Goal: Information Seeking & Learning: Learn about a topic

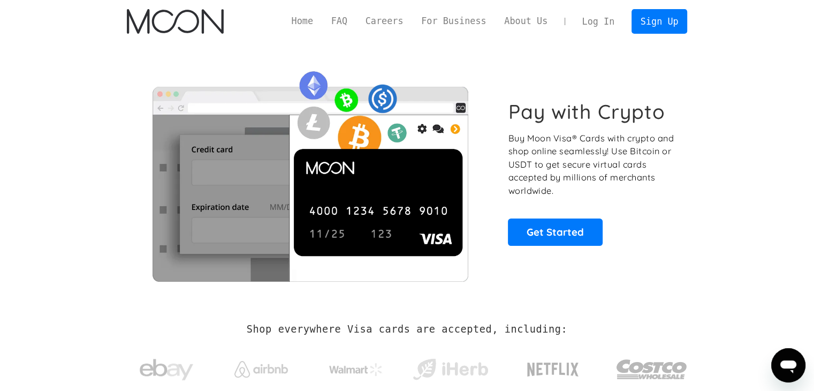
click at [322, 23] on link "Home" at bounding box center [303, 20] width 40 height 13
click at [535, 221] on link "Get Started" at bounding box center [555, 231] width 95 height 27
click at [319, 20] on link "Home" at bounding box center [303, 20] width 40 height 13
click at [348, 20] on link "FAQ" at bounding box center [339, 20] width 34 height 13
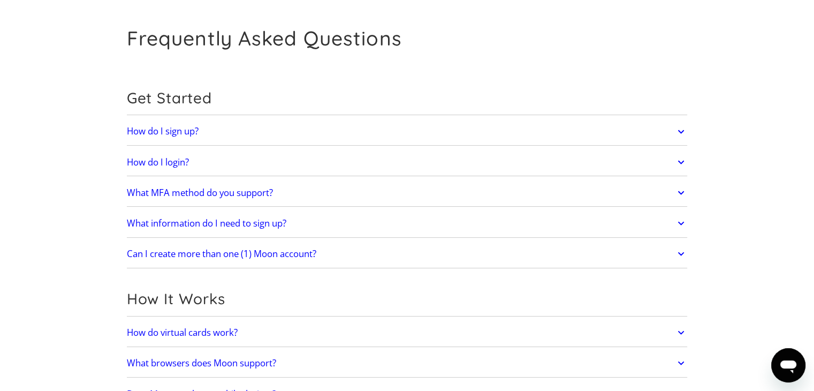
scroll to position [54, 0]
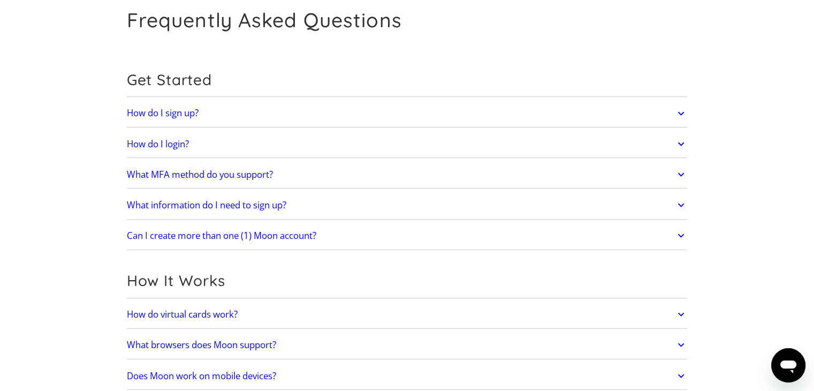
click at [687, 206] on icon at bounding box center [681, 204] width 12 height 19
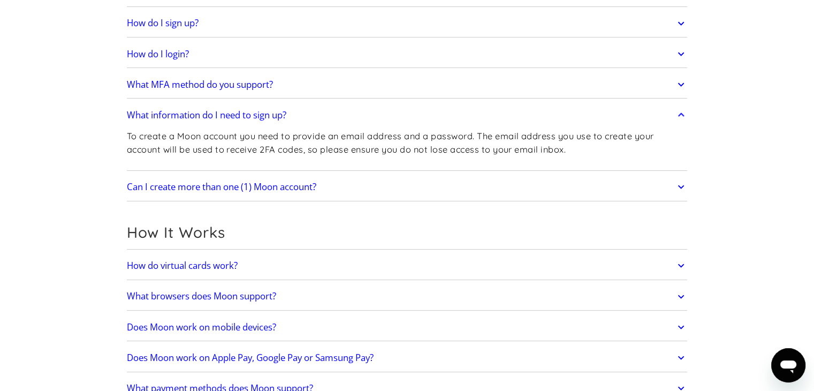
scroll to position [161, 0]
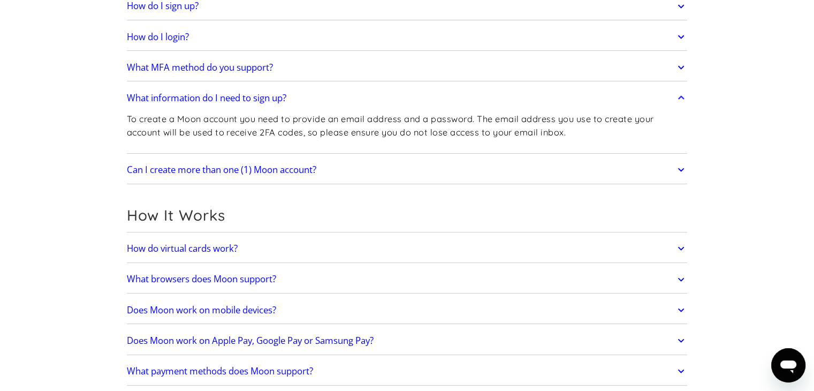
click at [498, 176] on link "Can I create more than one (1) Moon account?" at bounding box center [407, 169] width 561 height 22
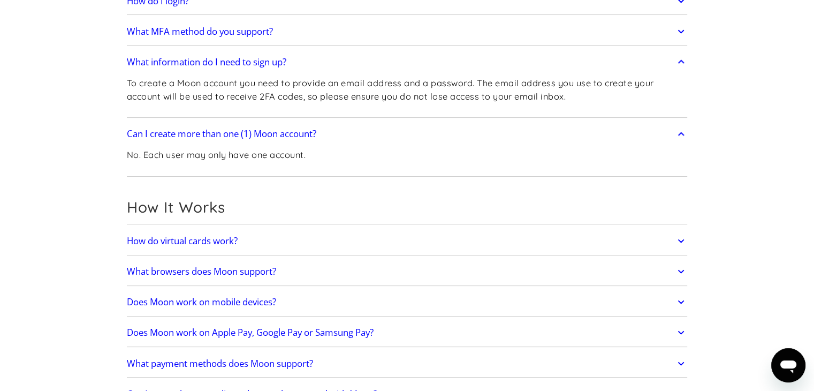
scroll to position [214, 0]
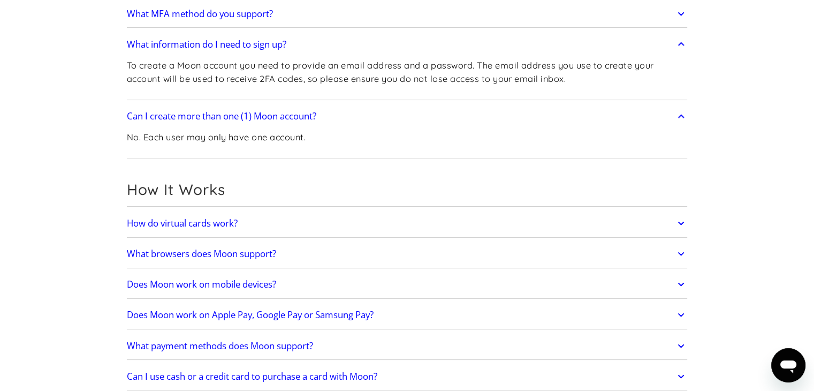
click at [369, 225] on link "How do virtual cards work?" at bounding box center [407, 223] width 561 height 22
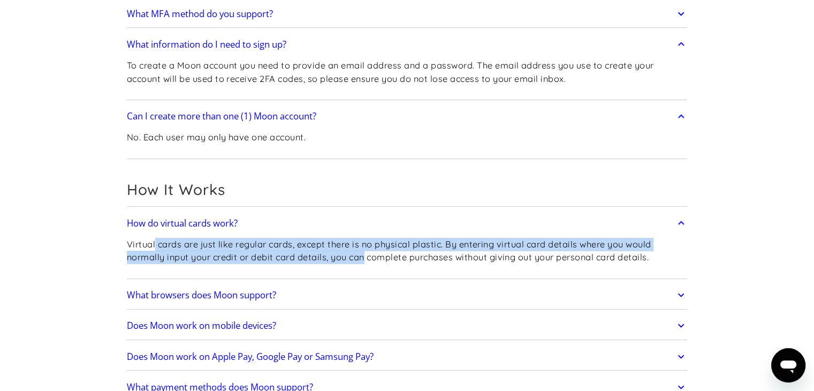
drag, startPoint x: 155, startPoint y: 247, endPoint x: 364, endPoint y: 260, distance: 209.2
click at [364, 260] on p "Virtual cards are just like regular cards, except there is no physical plastic.…" at bounding box center [407, 251] width 561 height 26
click at [362, 260] on p "Virtual cards are just like regular cards, except there is no physical plastic.…" at bounding box center [407, 251] width 561 height 26
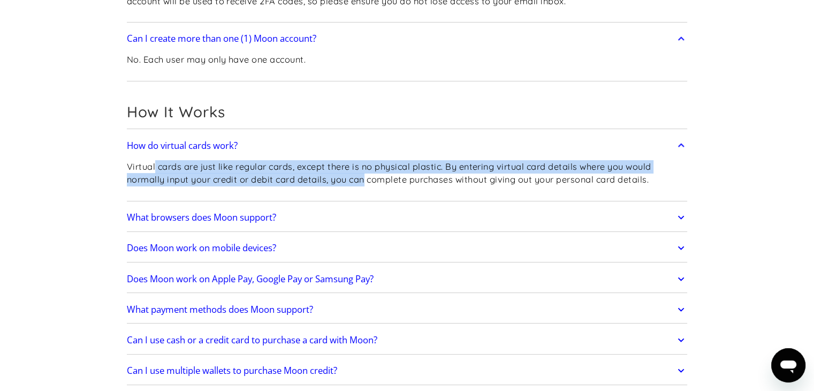
scroll to position [375, 0]
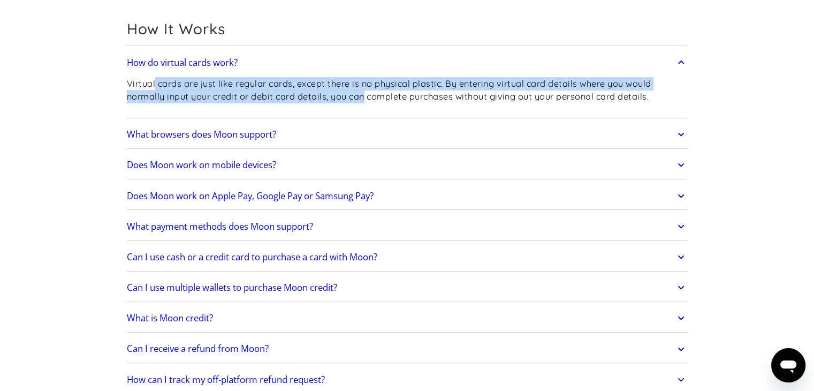
click at [345, 134] on link "What browsers does Moon support?" at bounding box center [407, 134] width 561 height 22
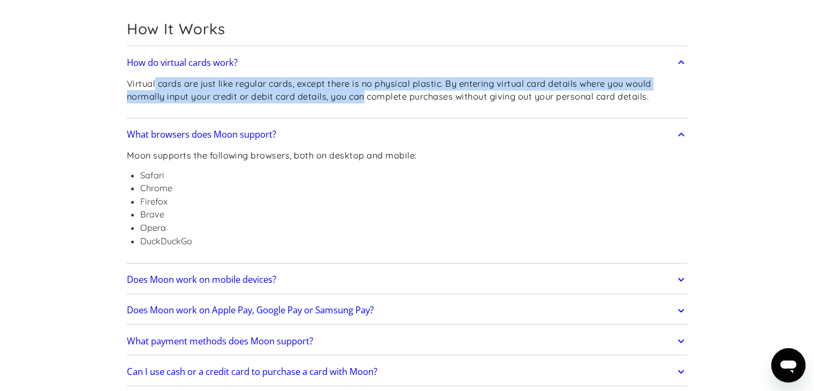
click at [345, 134] on link "What browsers does Moon support?" at bounding box center [407, 134] width 561 height 22
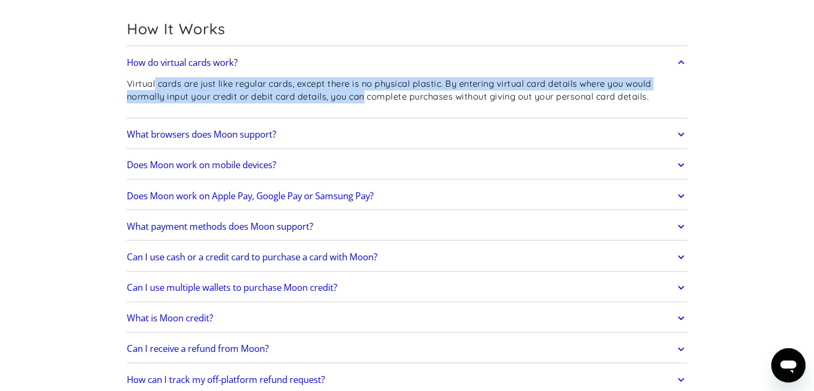
click at [316, 171] on link "Does Moon work on mobile devices?" at bounding box center [407, 165] width 561 height 22
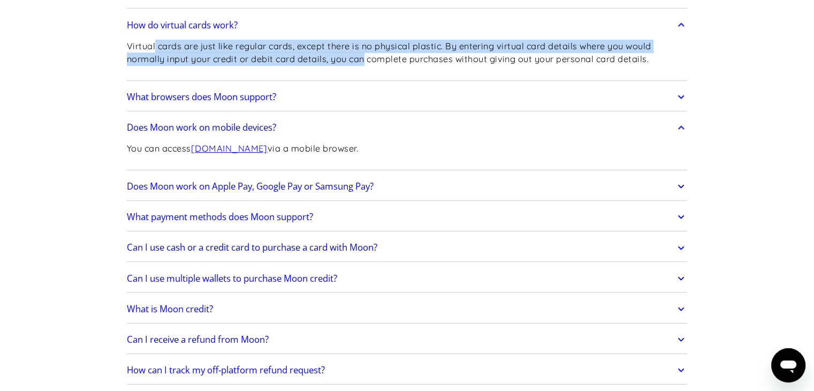
scroll to position [428, 0]
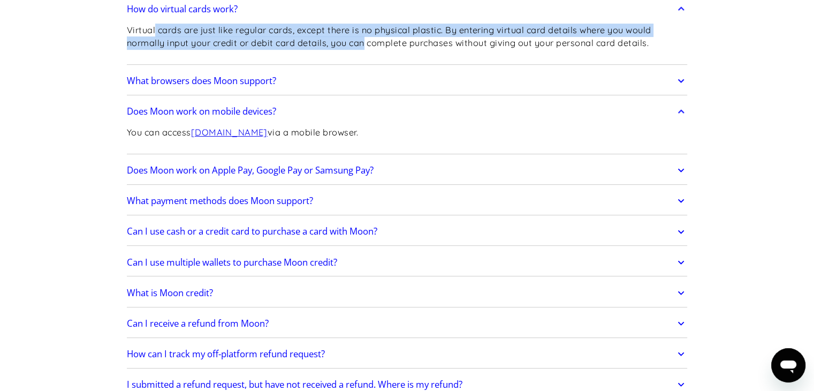
click at [439, 168] on link "Does Moon work on Apple Pay, Google Pay or Samsung Pay?" at bounding box center [407, 170] width 561 height 22
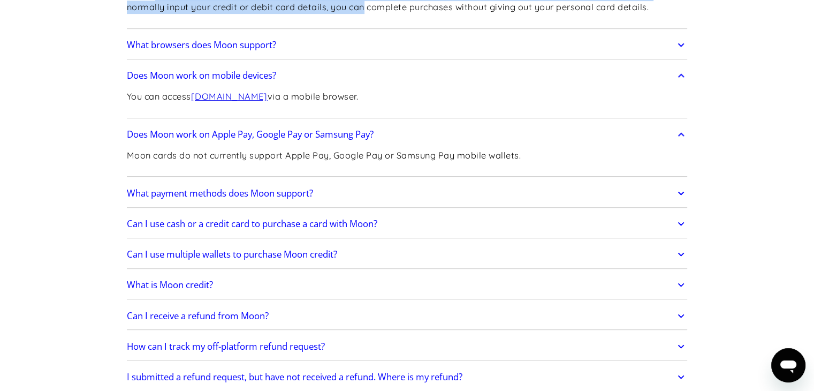
scroll to position [482, 0]
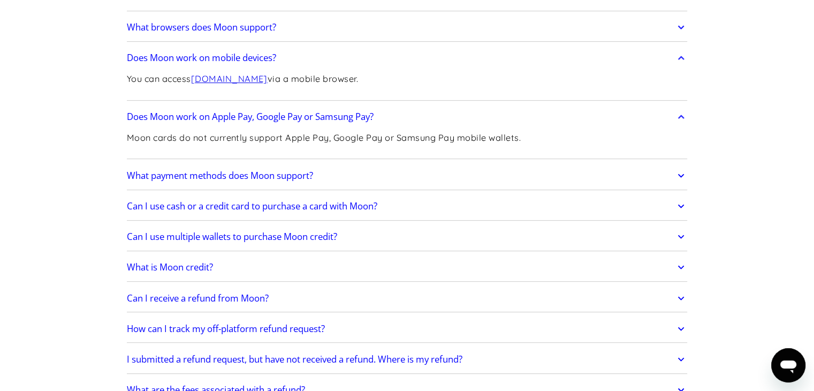
click at [427, 177] on link "What payment methods does Moon support?" at bounding box center [407, 175] width 561 height 22
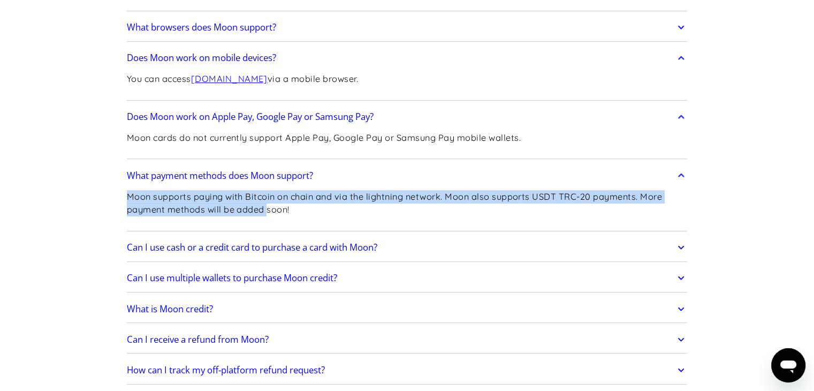
drag, startPoint x: 126, startPoint y: 195, endPoint x: 268, endPoint y: 208, distance: 141.9
click at [268, 208] on p "Moon supports paying with Bitcoin on chain and via the lightning network. Moon …" at bounding box center [407, 203] width 561 height 26
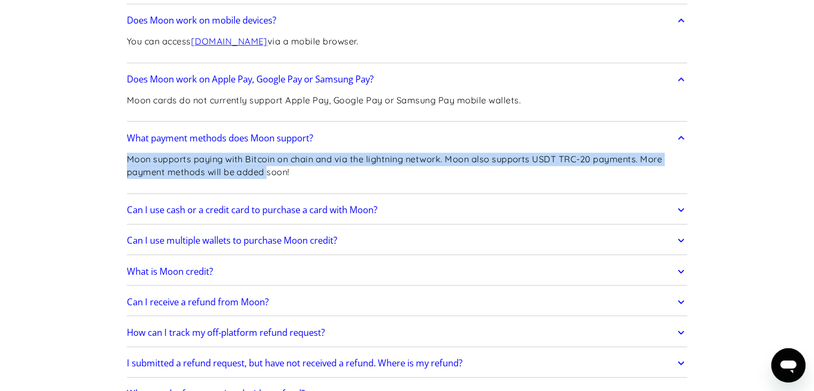
scroll to position [535, 0]
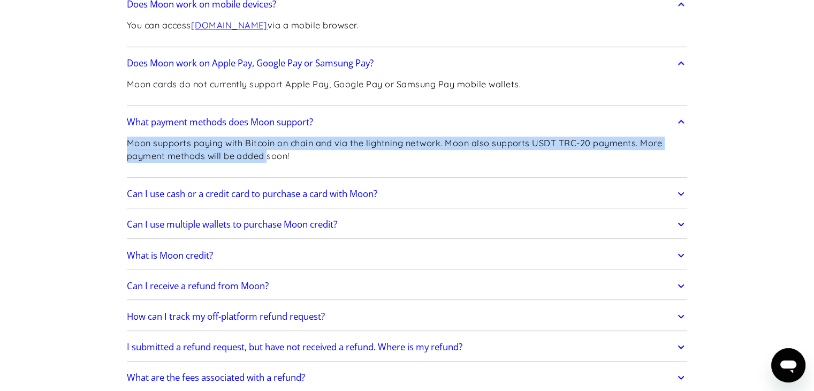
click at [445, 198] on link "Can I use cash or a credit card to purchase a card with Moon?" at bounding box center [407, 194] width 561 height 22
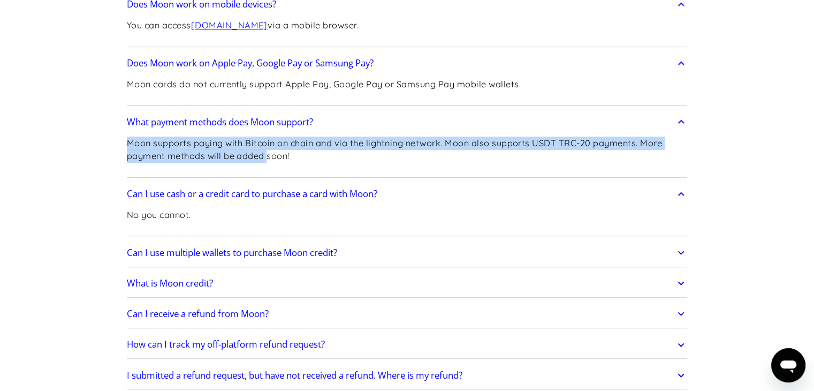
click at [419, 247] on link "Can I use multiple wallets to purchase Moon credit?" at bounding box center [407, 252] width 561 height 22
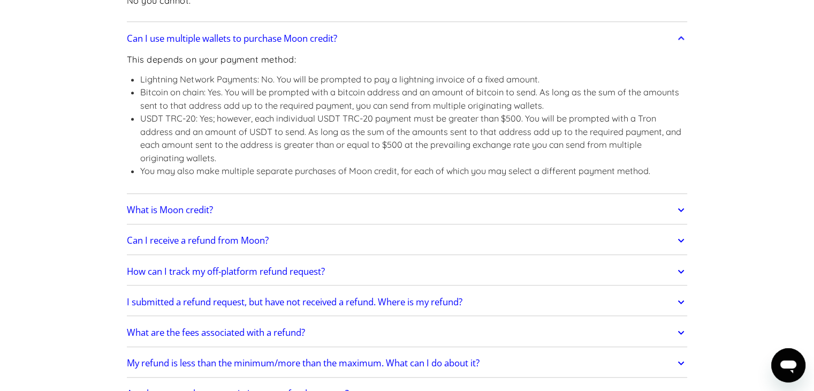
scroll to position [803, 0]
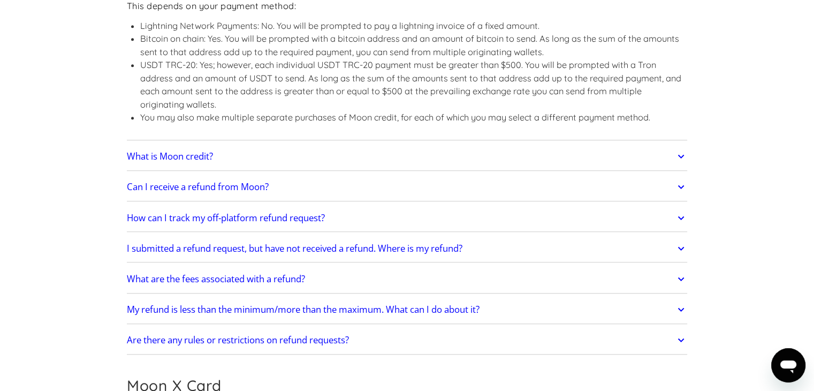
click at [272, 159] on link "What is Moon credit?" at bounding box center [407, 156] width 561 height 22
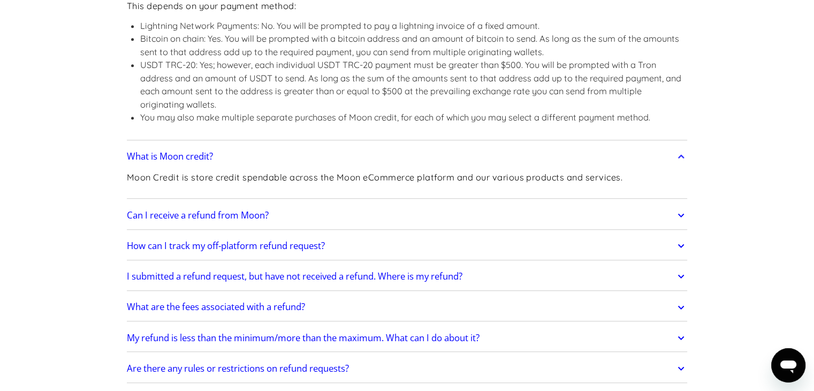
click at [359, 216] on link "Can I receive a refund from Moon?" at bounding box center [407, 215] width 561 height 22
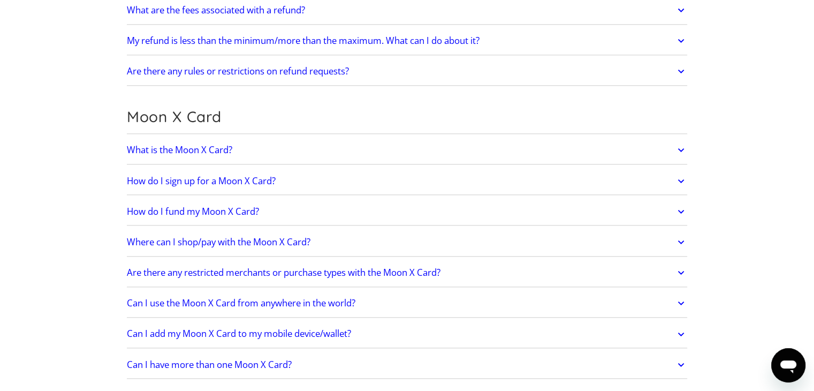
scroll to position [1231, 0]
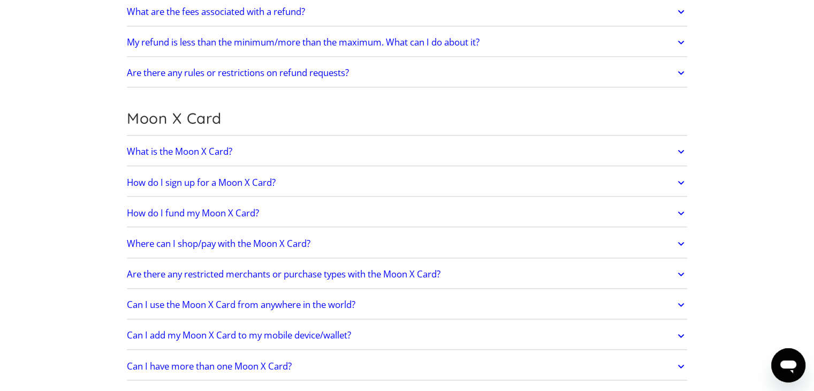
click at [261, 150] on link "What is the Moon X Card?" at bounding box center [407, 151] width 561 height 22
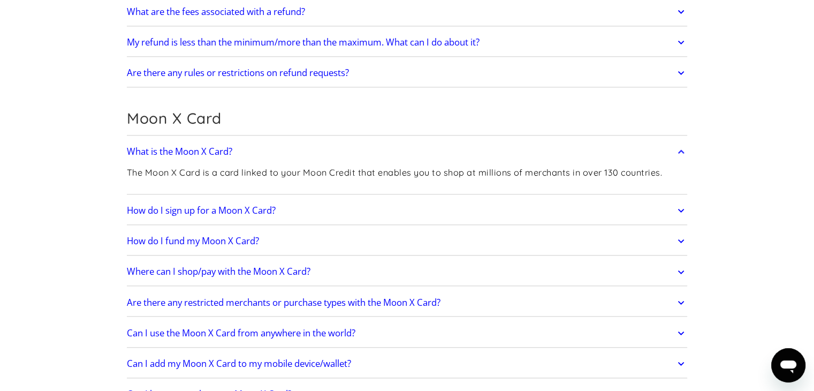
click at [368, 206] on link "How do I sign up for a Moon X Card?" at bounding box center [407, 210] width 561 height 22
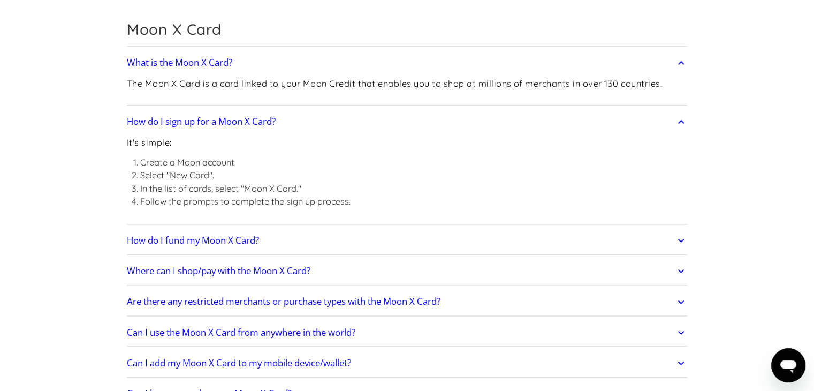
scroll to position [1338, 0]
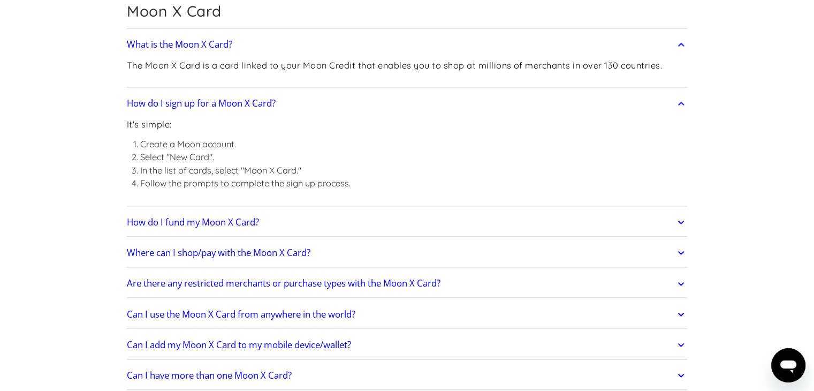
click at [381, 227] on link "How do I fund my Moon X Card?" at bounding box center [407, 222] width 561 height 22
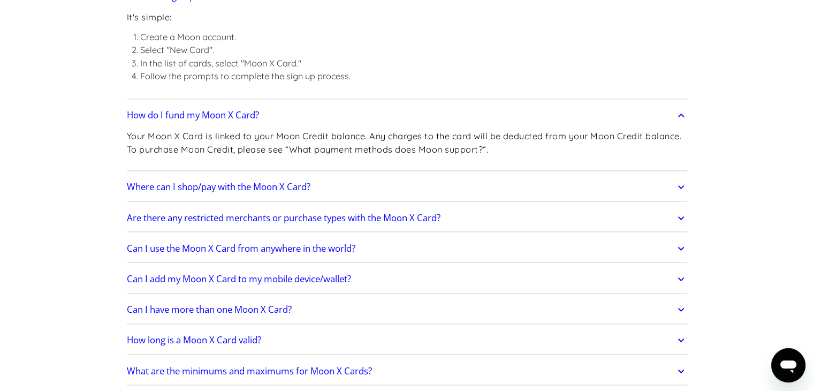
scroll to position [1553, 0]
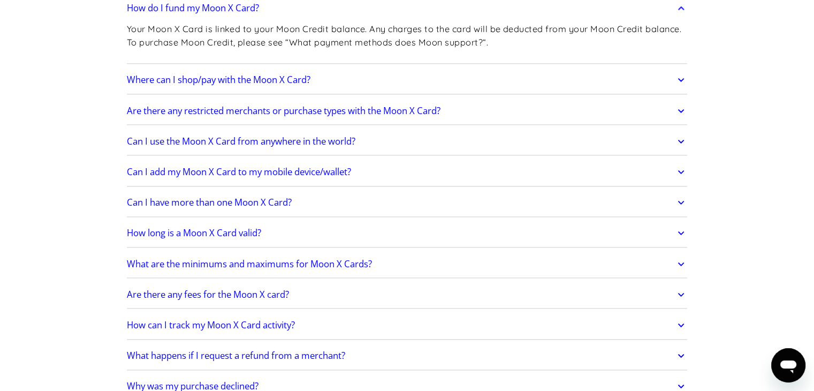
click at [361, 93] on div "What is the Moon X Card? The Moon X Card is a card linked to your Moon Credit t…" at bounding box center [407, 109] width 561 height 584
click at [364, 86] on link "Where can I shop/pay with the Moon X Card?" at bounding box center [407, 80] width 561 height 22
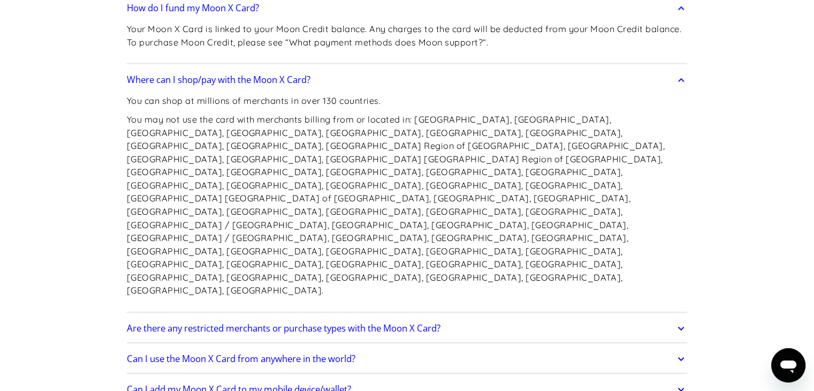
scroll to position [1660, 0]
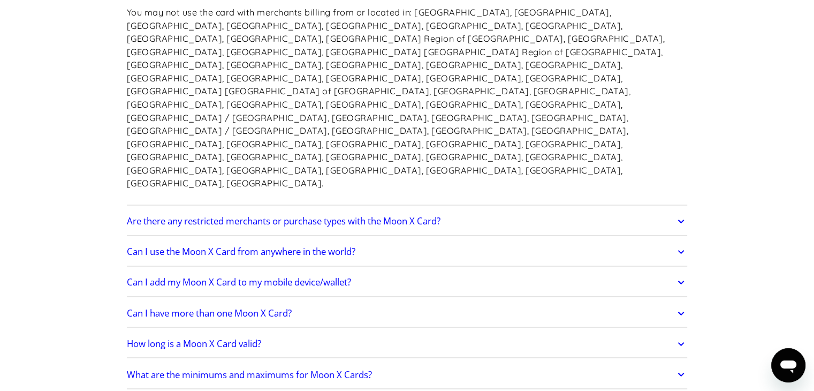
click at [502, 332] on link "How long is a Moon X Card valid?" at bounding box center [407, 343] width 561 height 22
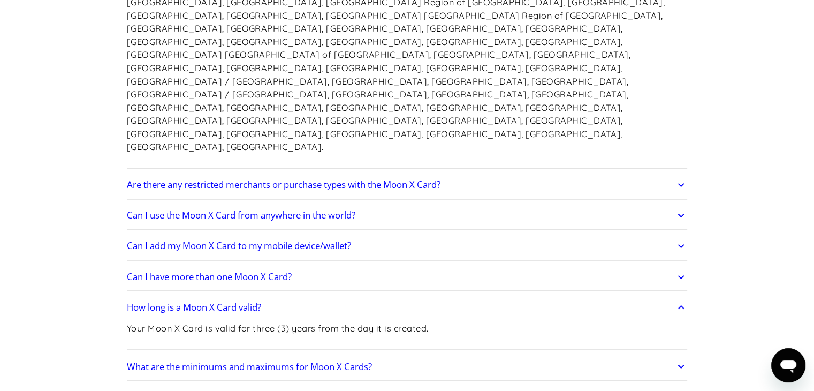
scroll to position [1767, 0]
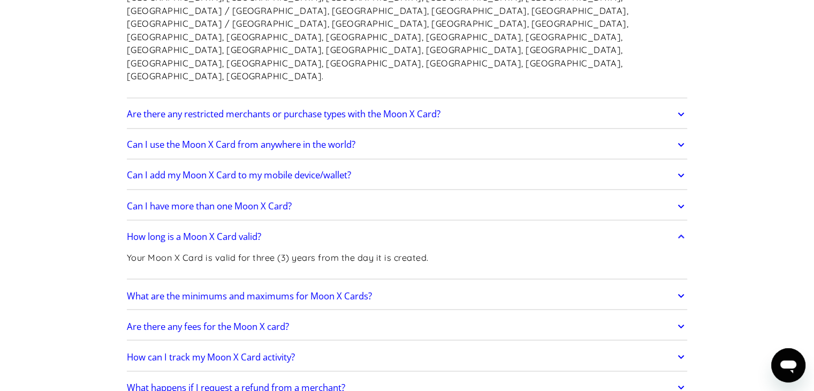
click at [486, 284] on link "What are the minimums and maximums for Moon X Cards?" at bounding box center [407, 295] width 561 height 22
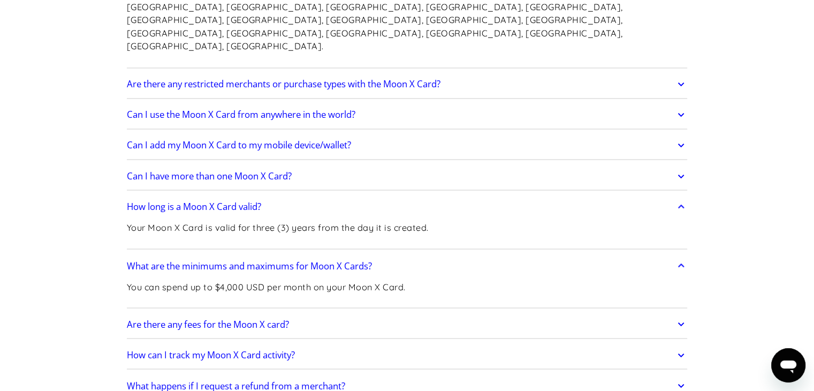
scroll to position [1820, 0]
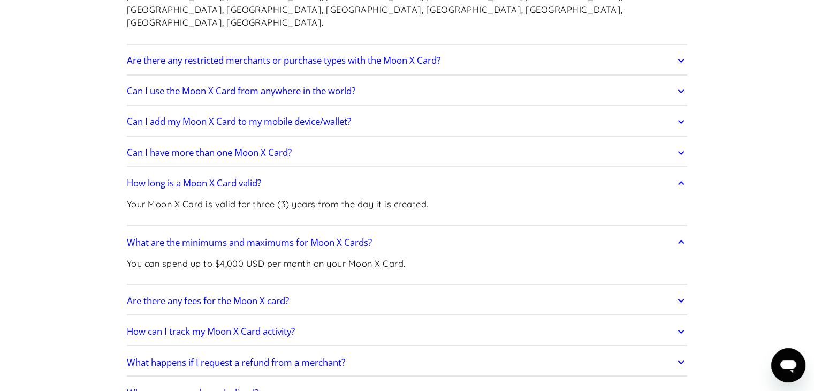
click at [379, 320] on link "How can I track my Moon X Card activity?" at bounding box center [407, 331] width 561 height 22
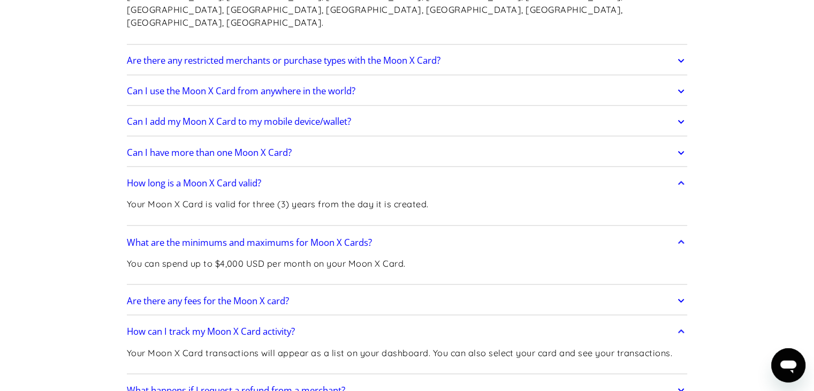
click at [397, 379] on link "What happens if I request a refund from a merchant?" at bounding box center [407, 390] width 561 height 22
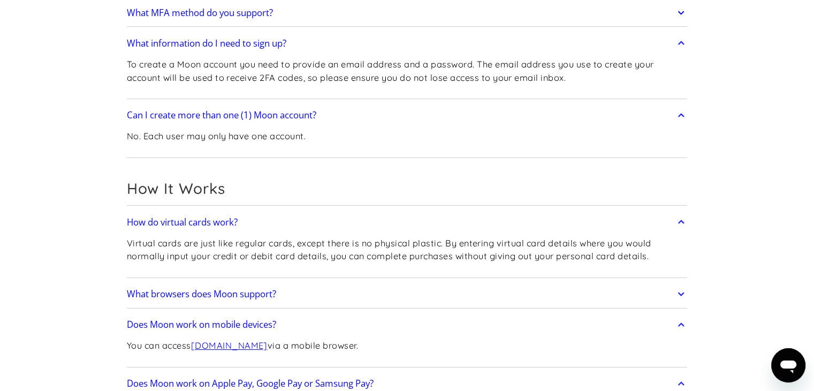
scroll to position [0, 0]
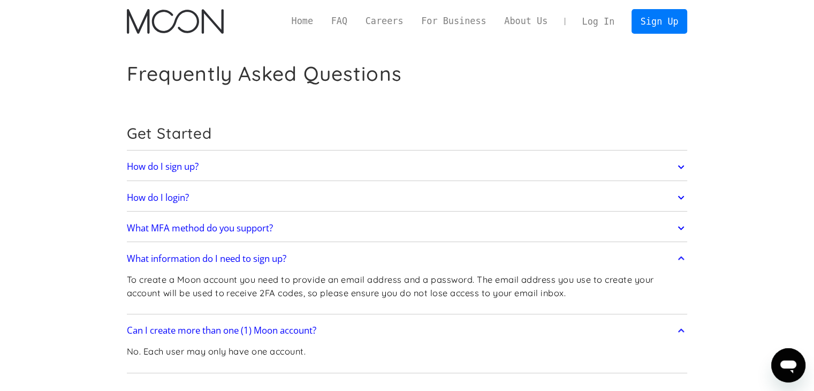
click at [354, 19] on link "FAQ" at bounding box center [339, 20] width 34 height 13
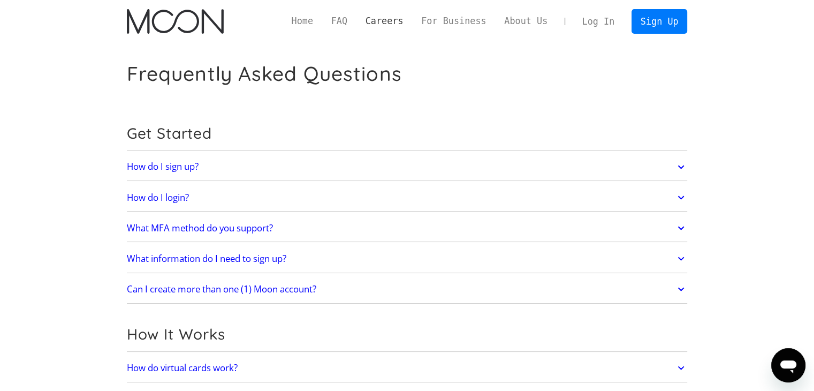
click at [392, 21] on link "Careers" at bounding box center [385, 20] width 56 height 13
